Goal: Check status

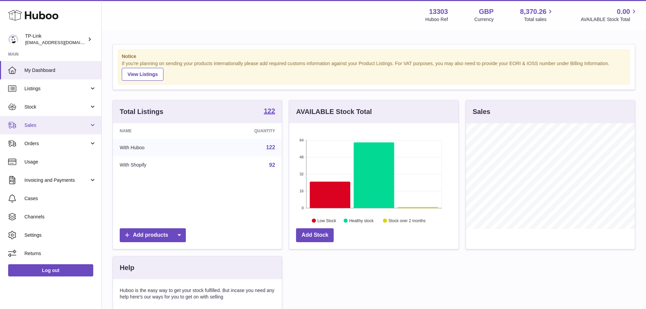
click at [66, 120] on link "Sales" at bounding box center [50, 125] width 101 height 18
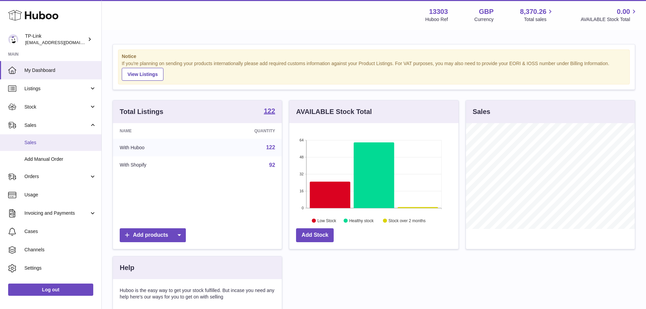
click at [58, 145] on span "Sales" at bounding box center [60, 142] width 72 height 6
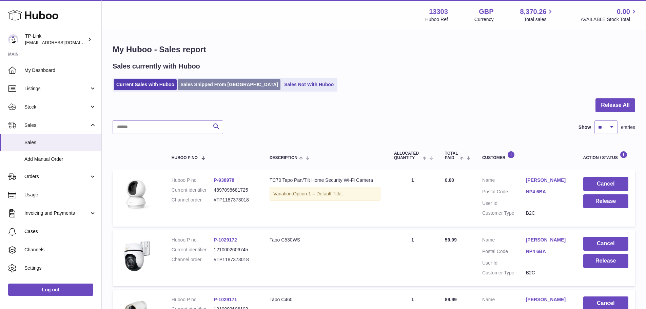
click at [203, 86] on link "Sales Shipped From [GEOGRAPHIC_DATA]" at bounding box center [229, 84] width 102 height 11
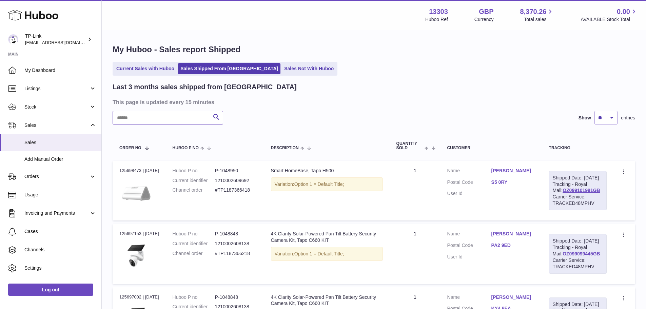
click at [186, 121] on input "text" at bounding box center [168, 118] width 111 height 14
paste input "**********"
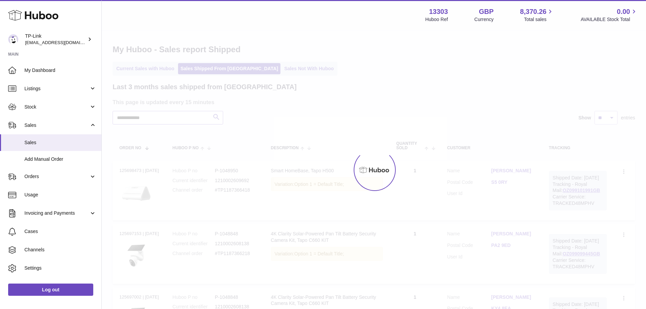
type input "**********"
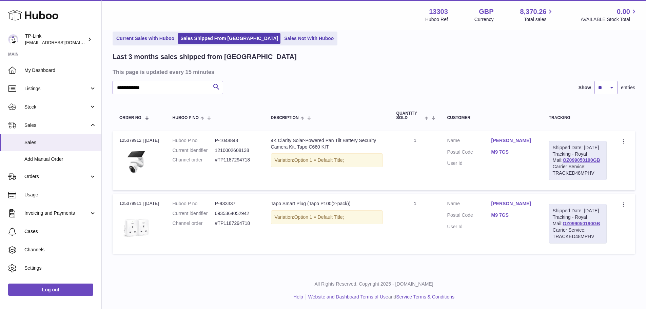
scroll to position [57, 0]
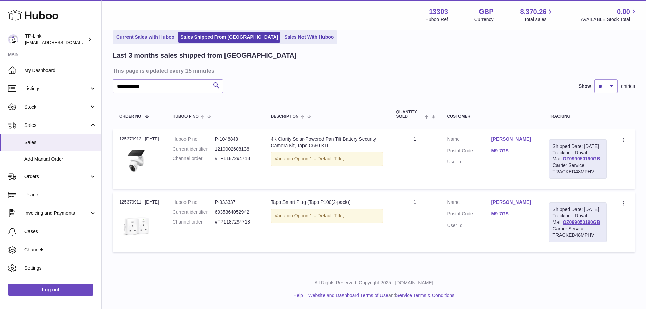
click at [369, 172] on td "Description 4K Clarity Solar-Powered Pan Tilt Battery Security Camera Kit, Tapo…" at bounding box center [327, 159] width 126 height 60
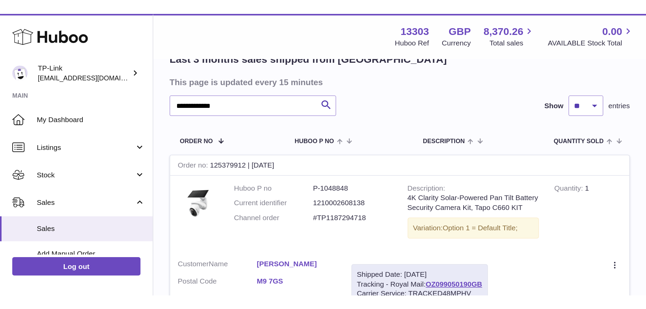
scroll to position [57, 0]
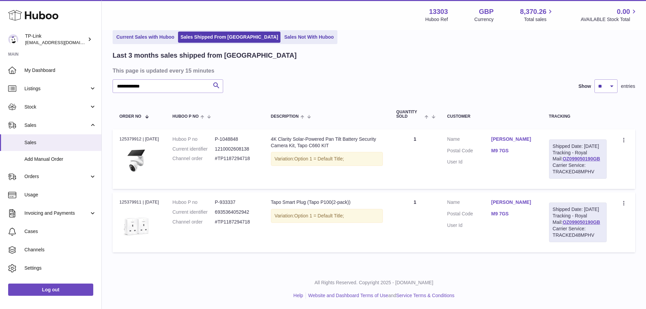
click at [131, 136] on div "Order no 125379912 | [DATE]" at bounding box center [139, 139] width 40 height 6
copy div "125379912"
